Goal: Transaction & Acquisition: Purchase product/service

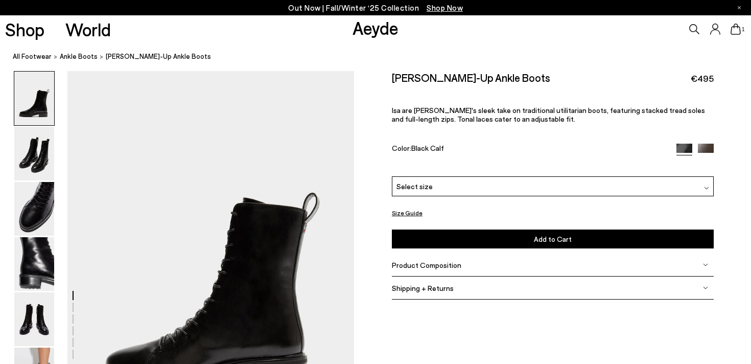
scroll to position [7, 0]
click at [420, 186] on span "Select size" at bounding box center [414, 186] width 36 height 11
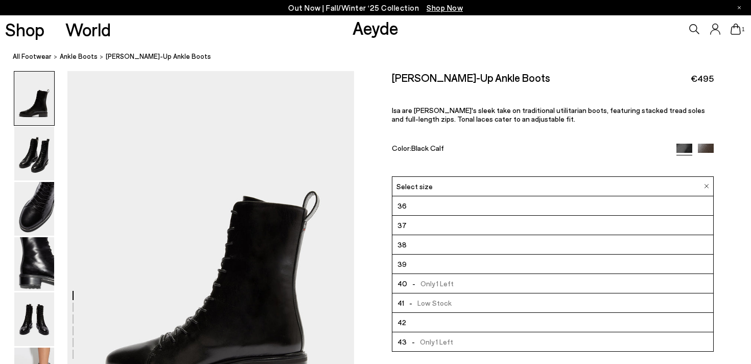
click at [439, 262] on li "39" at bounding box center [552, 263] width 321 height 19
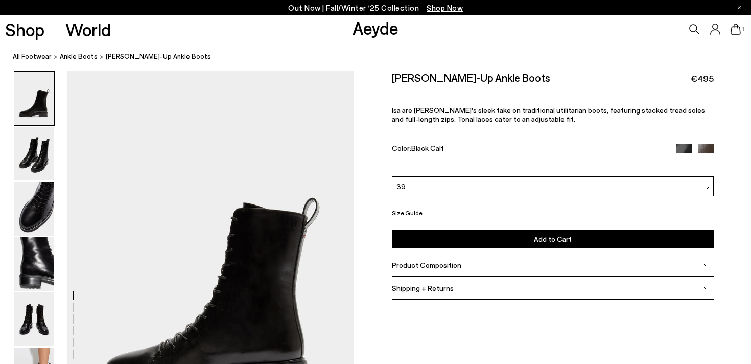
click at [740, 31] on icon at bounding box center [735, 28] width 10 height 11
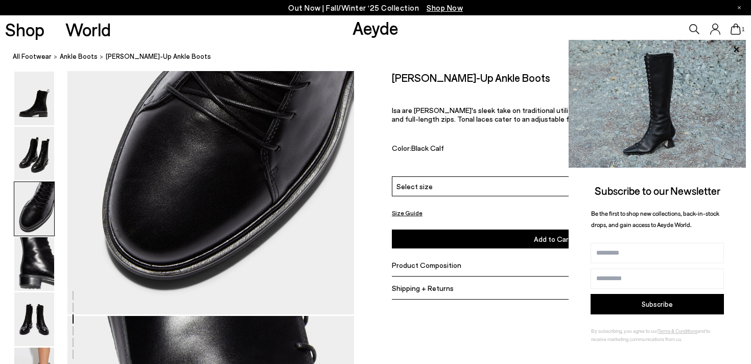
scroll to position [907, 0]
